Goal: Navigation & Orientation: Find specific page/section

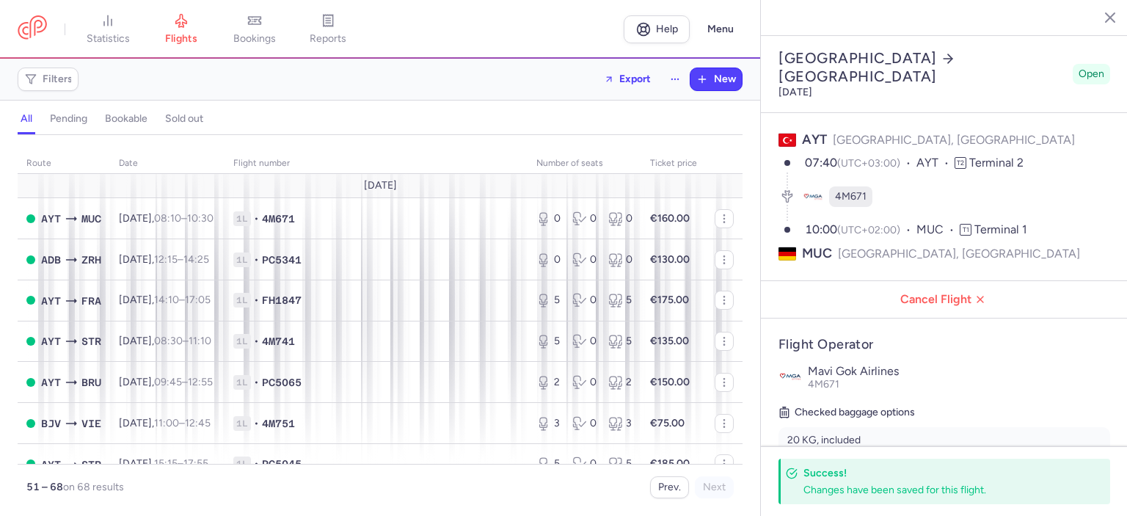
select select "days"
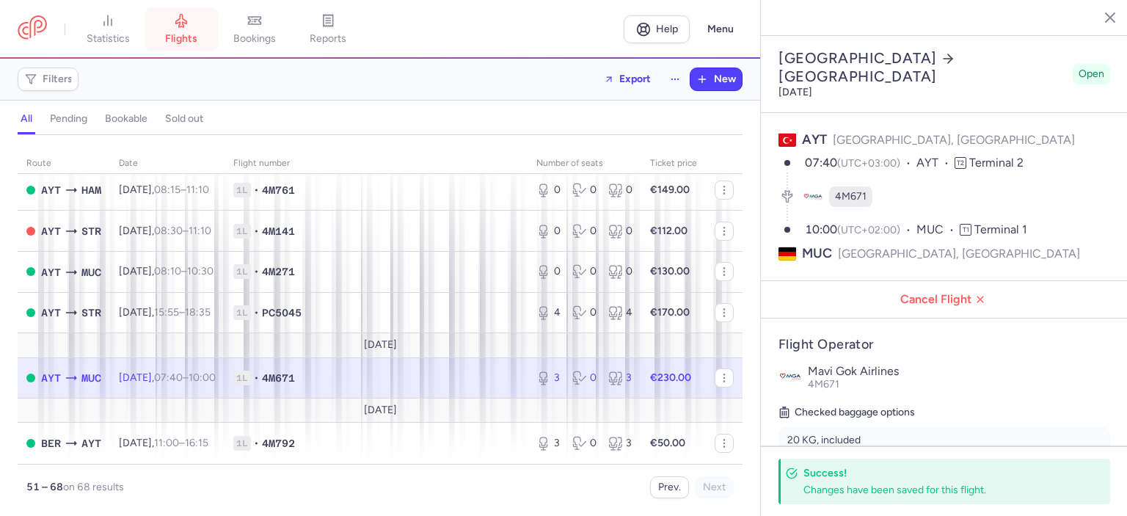
scroll to position [352, 0]
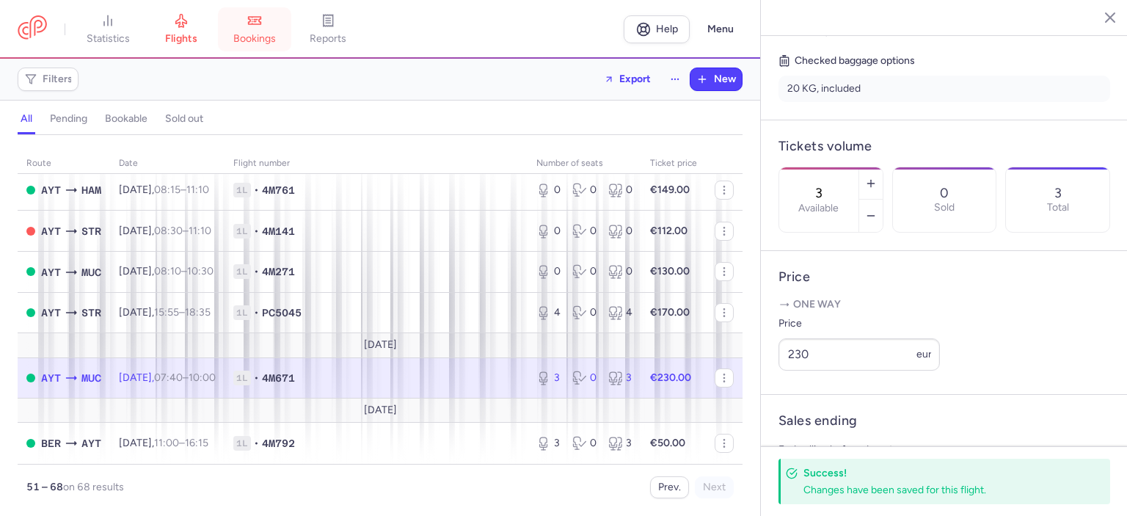
click at [249, 33] on span "bookings" at bounding box center [254, 38] width 43 height 13
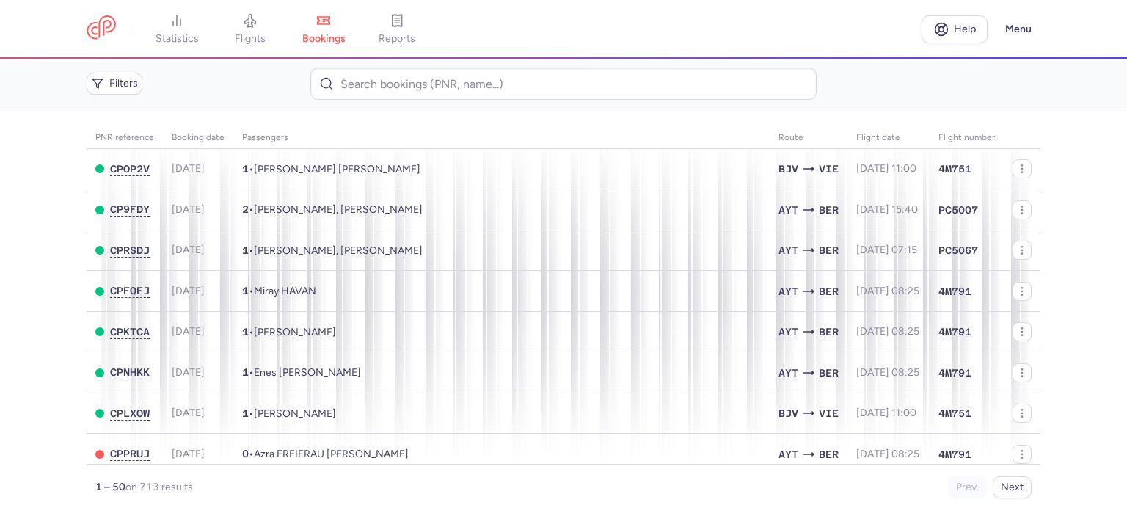
click at [185, 30] on link "statistics" at bounding box center [176, 29] width 73 height 32
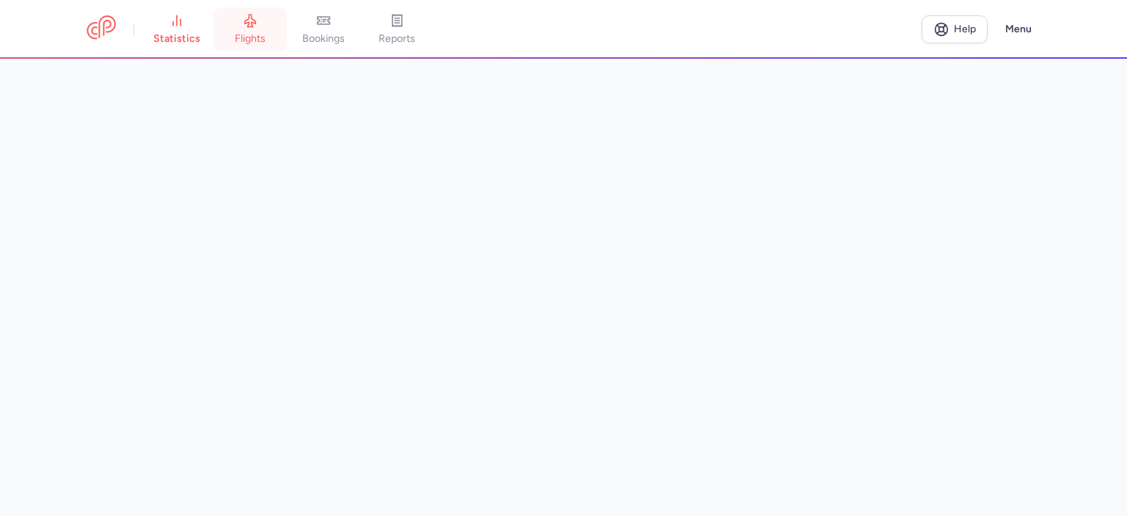
click at [255, 26] on icon at bounding box center [250, 20] width 15 height 15
